Goal: Navigation & Orientation: Find specific page/section

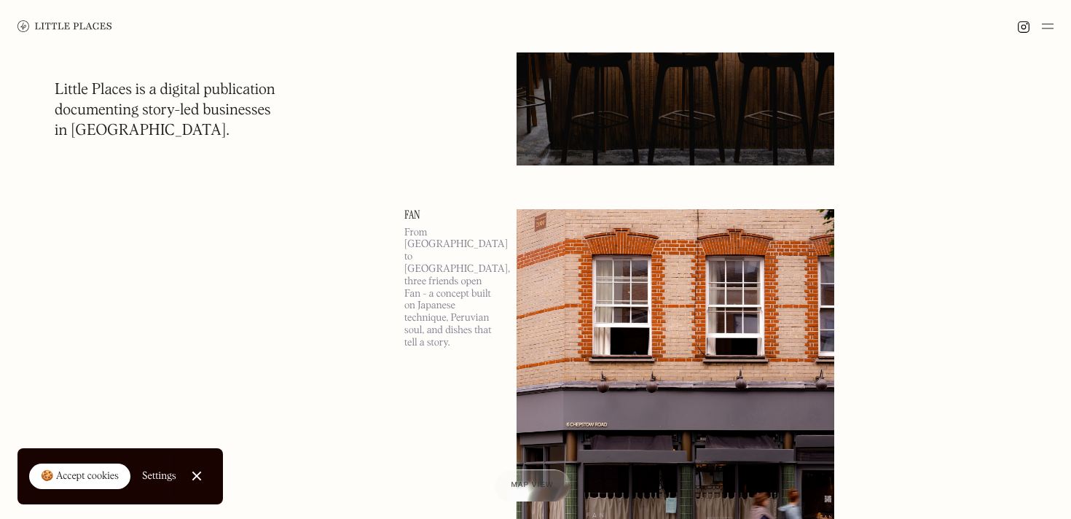
scroll to position [436, 0]
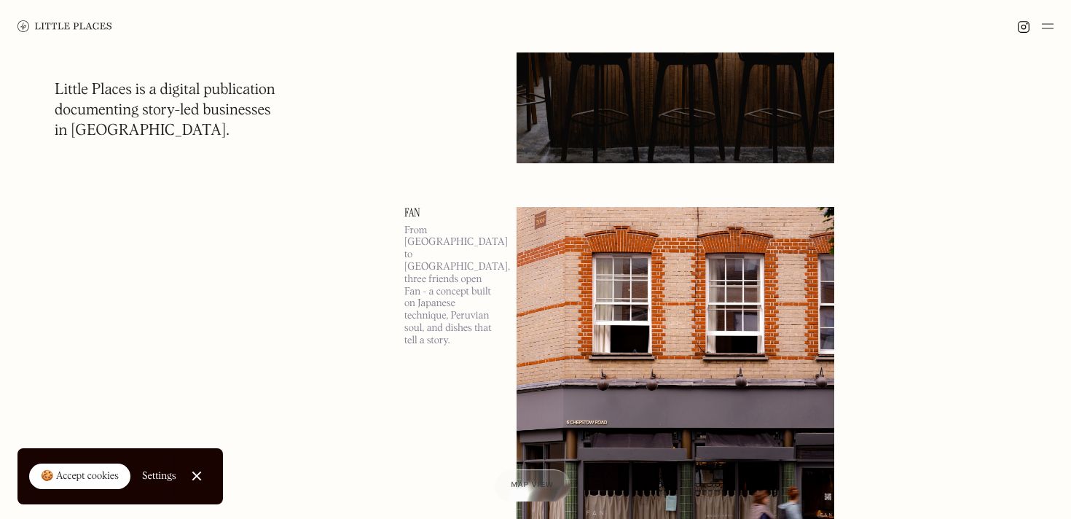
click at [1051, 21] on img at bounding box center [1048, 25] width 12 height 17
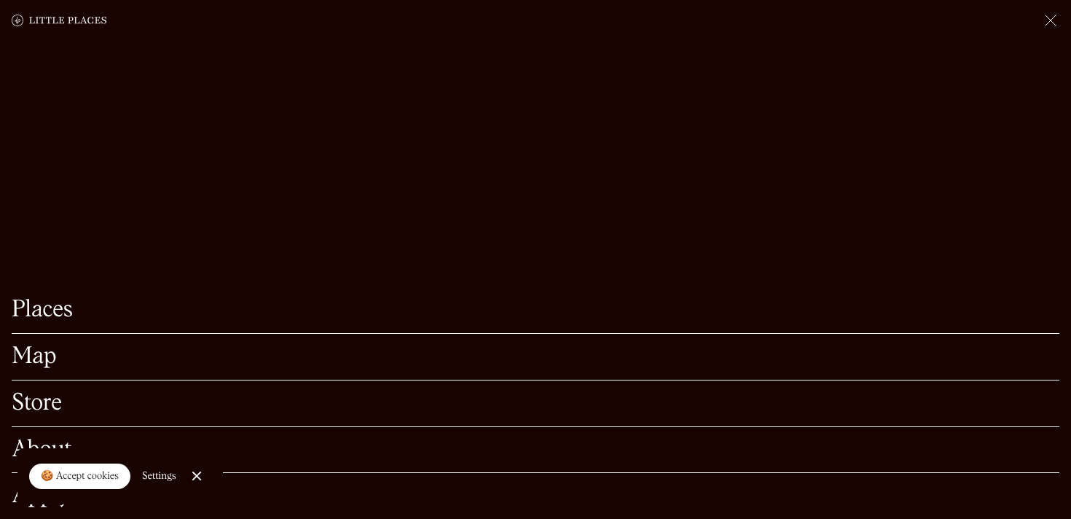
click at [38, 361] on link "Map" at bounding box center [536, 356] width 1048 height 23
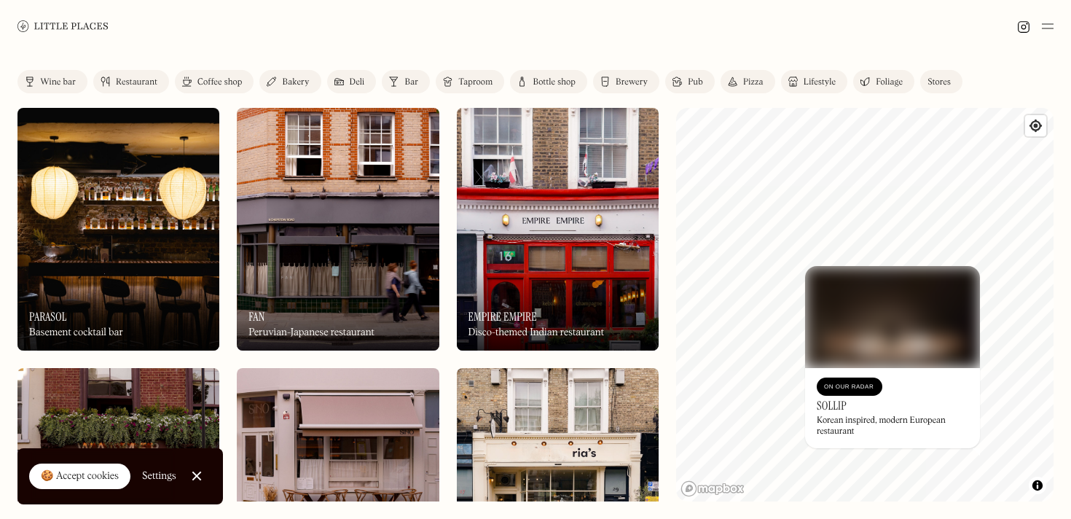
click at [838, 415] on div "On Our Radar Sollip Korean inspired, modern European restaurant" at bounding box center [892, 408] width 175 height 80
